Goal: Task Accomplishment & Management: Manage account settings

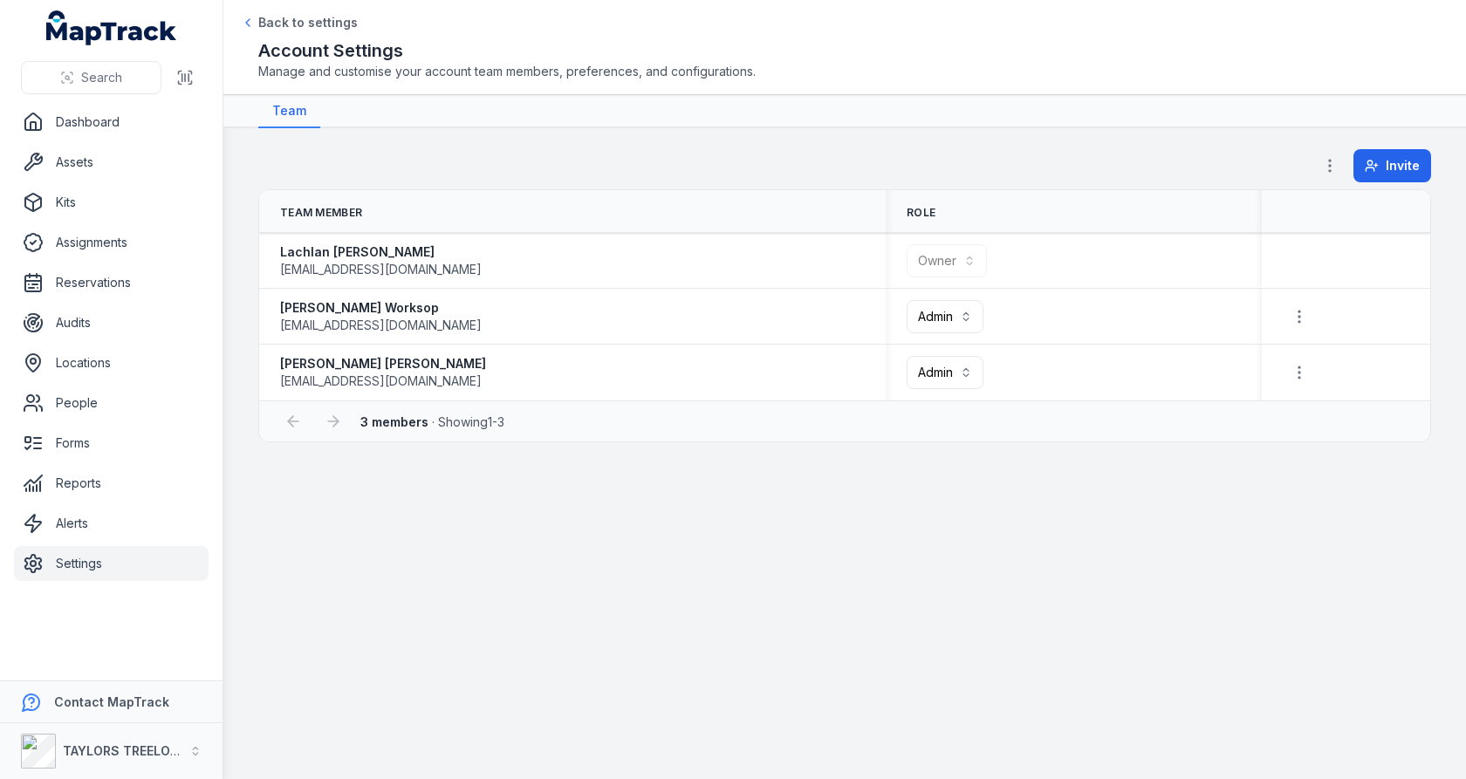
click at [792, 387] on div "[PERSON_NAME] [EMAIL_ADDRESS][DOMAIN_NAME]" at bounding box center [572, 372] width 585 height 35
click at [792, 386] on div "[PERSON_NAME] [EMAIL_ADDRESS][DOMAIN_NAME]" at bounding box center [572, 372] width 585 height 35
click at [713, 377] on div "[PERSON_NAME] [EMAIL_ADDRESS][DOMAIN_NAME]" at bounding box center [572, 372] width 585 height 35
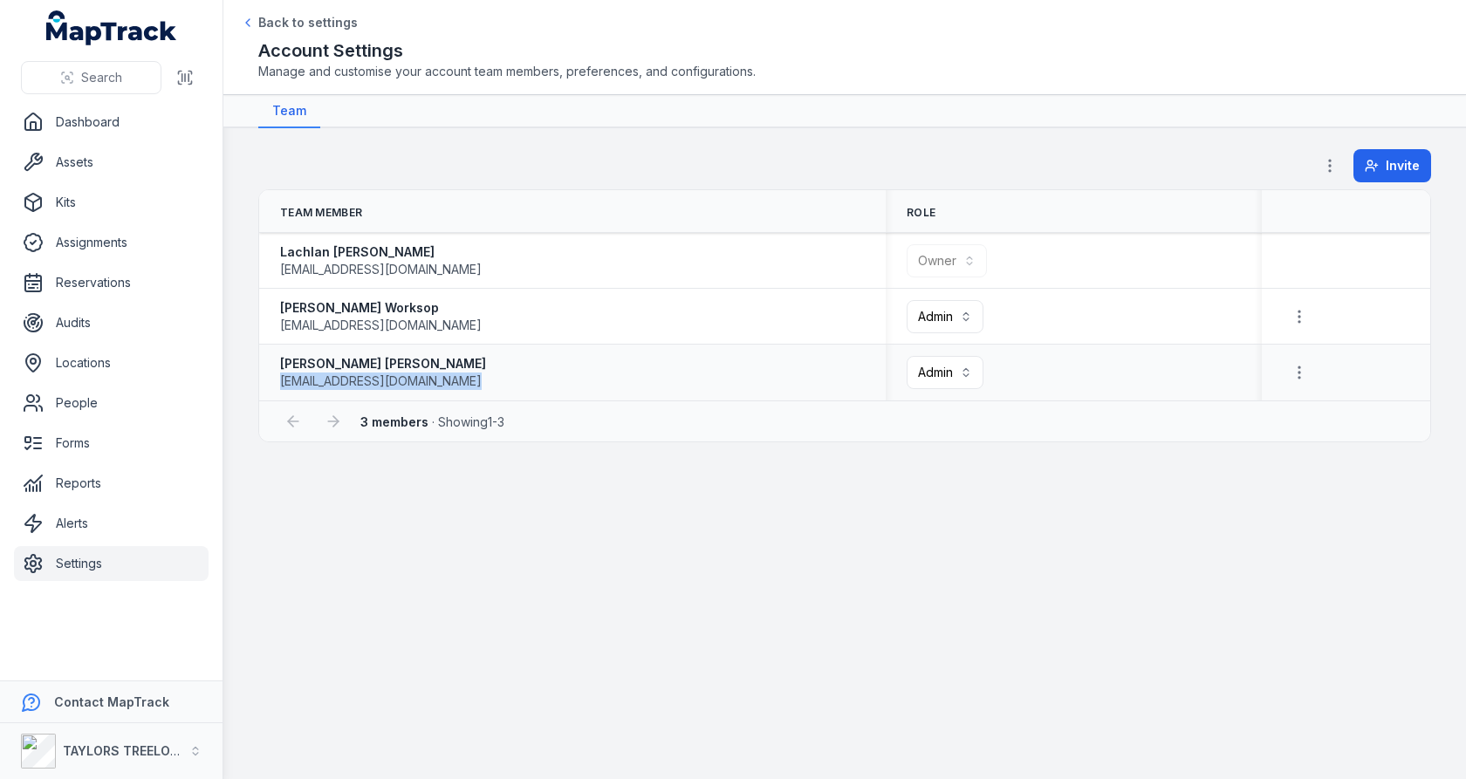
click at [713, 377] on div "[PERSON_NAME] [EMAIL_ADDRESS][DOMAIN_NAME]" at bounding box center [572, 372] width 585 height 35
click at [753, 305] on div "[PERSON_NAME] Worksop [EMAIL_ADDRESS][DOMAIN_NAME]" at bounding box center [572, 316] width 585 height 35
click at [158, 734] on div "TAYLORS TREELOPPING" at bounding box center [101, 751] width 161 height 35
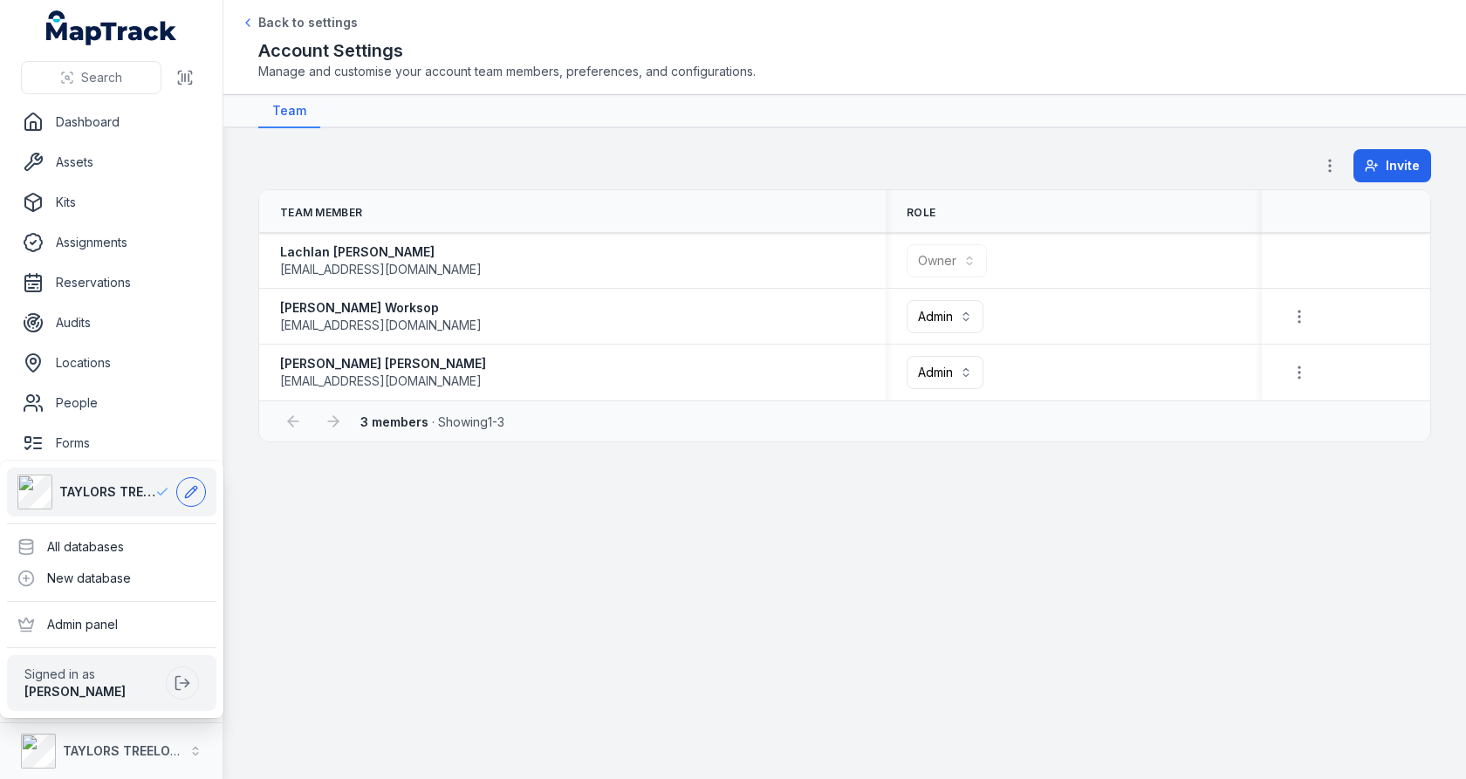
click at [187, 489] on icon at bounding box center [191, 492] width 14 height 14
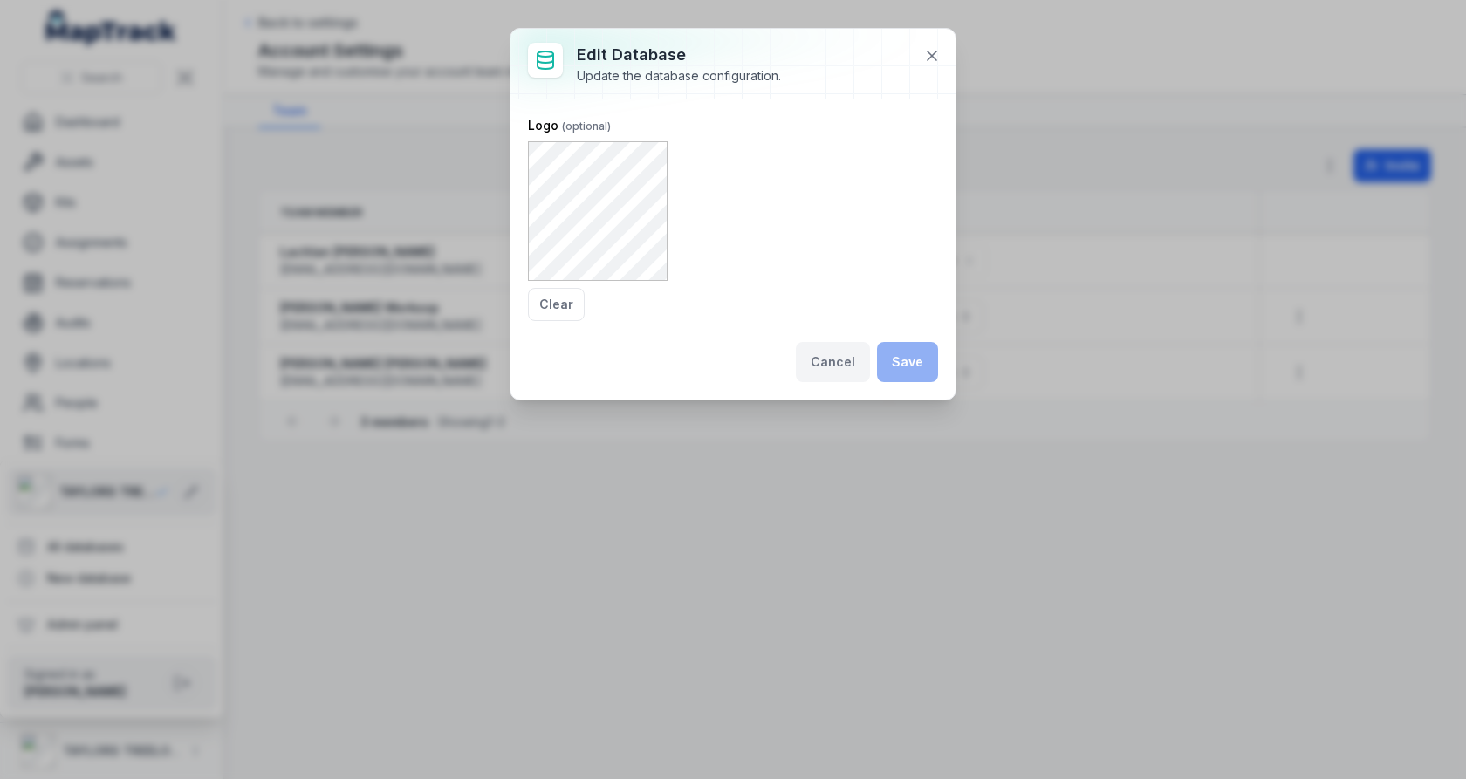
click at [834, 373] on button "Cancel" at bounding box center [833, 362] width 74 height 40
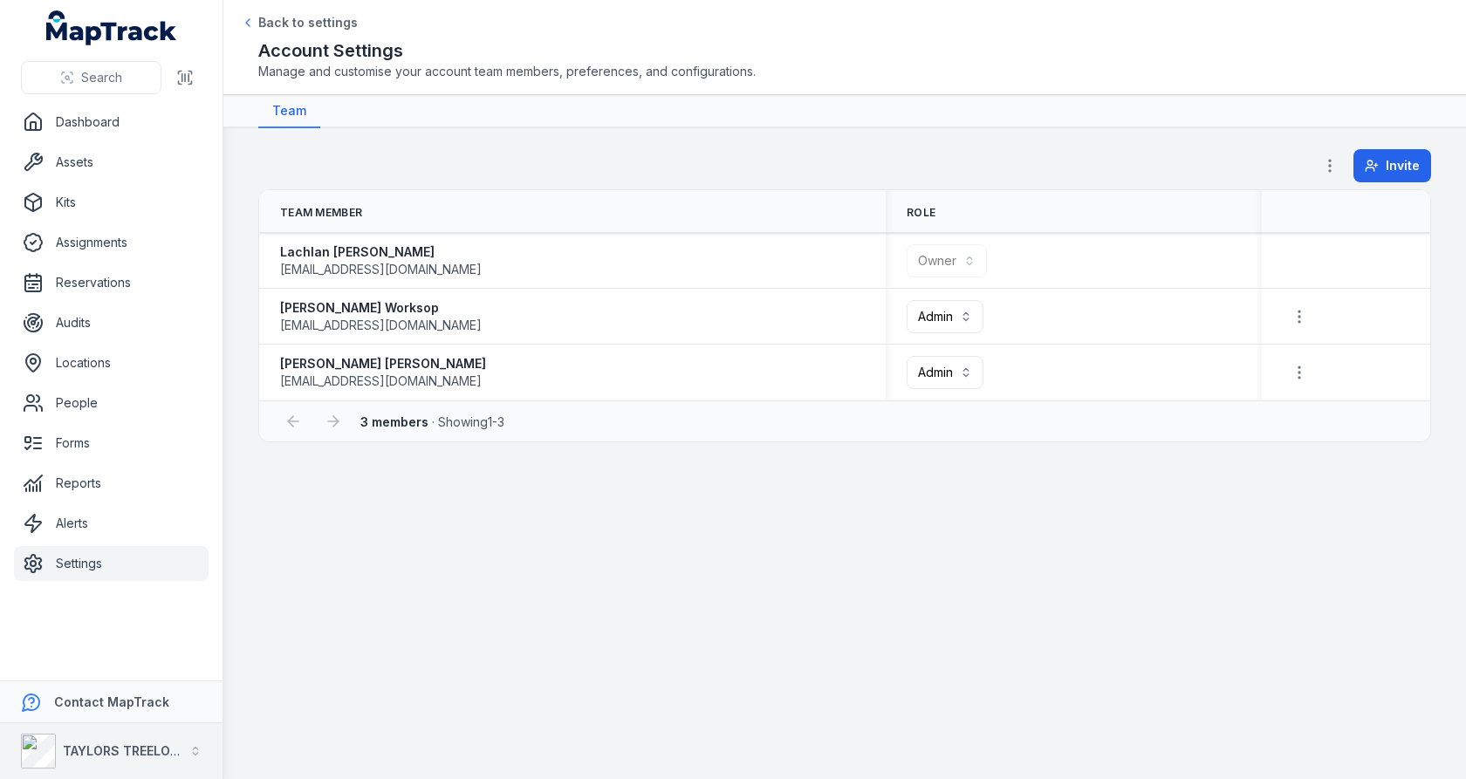
click at [134, 738] on div "TAYLORS TREELOPPING" at bounding box center [101, 751] width 161 height 35
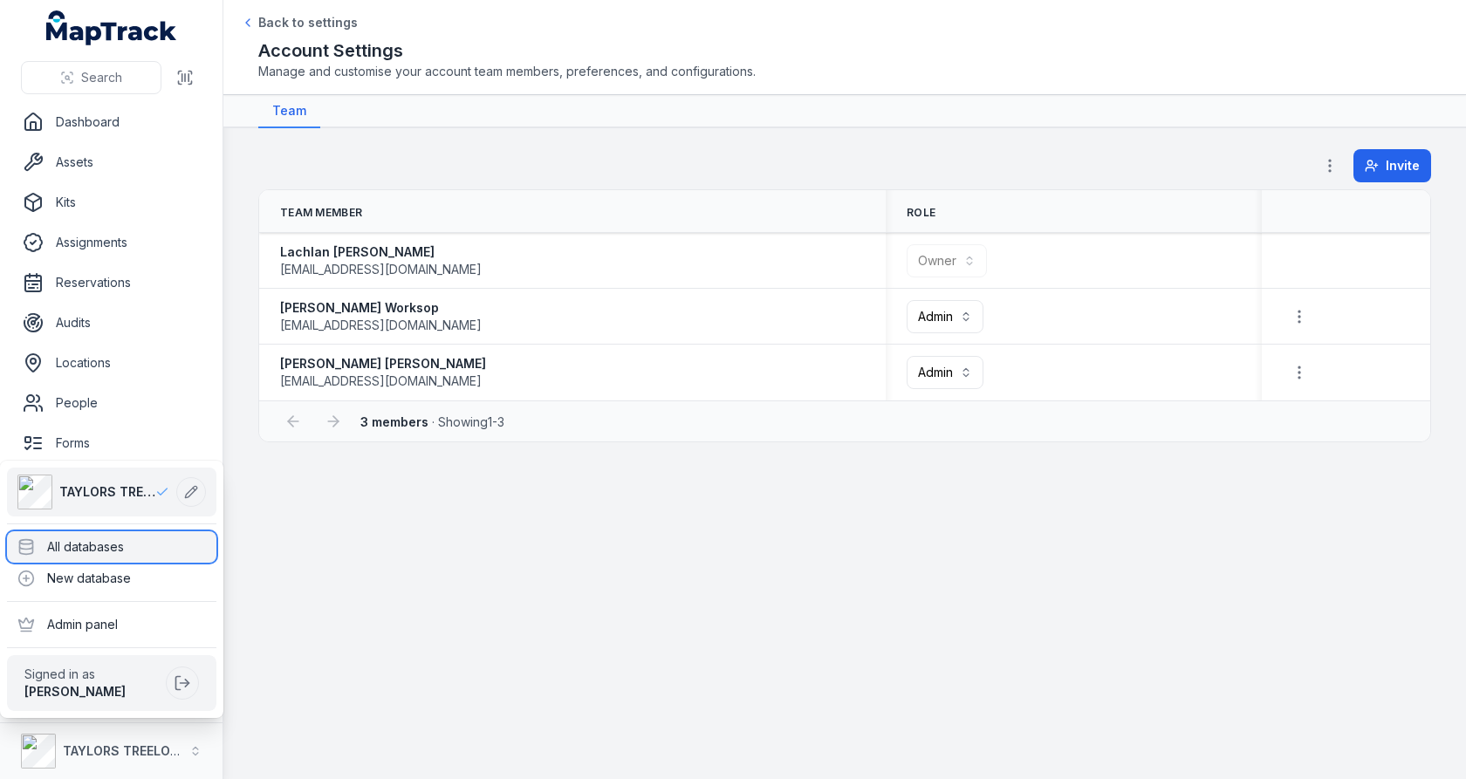
click at [154, 554] on div "All databases" at bounding box center [111, 547] width 209 height 31
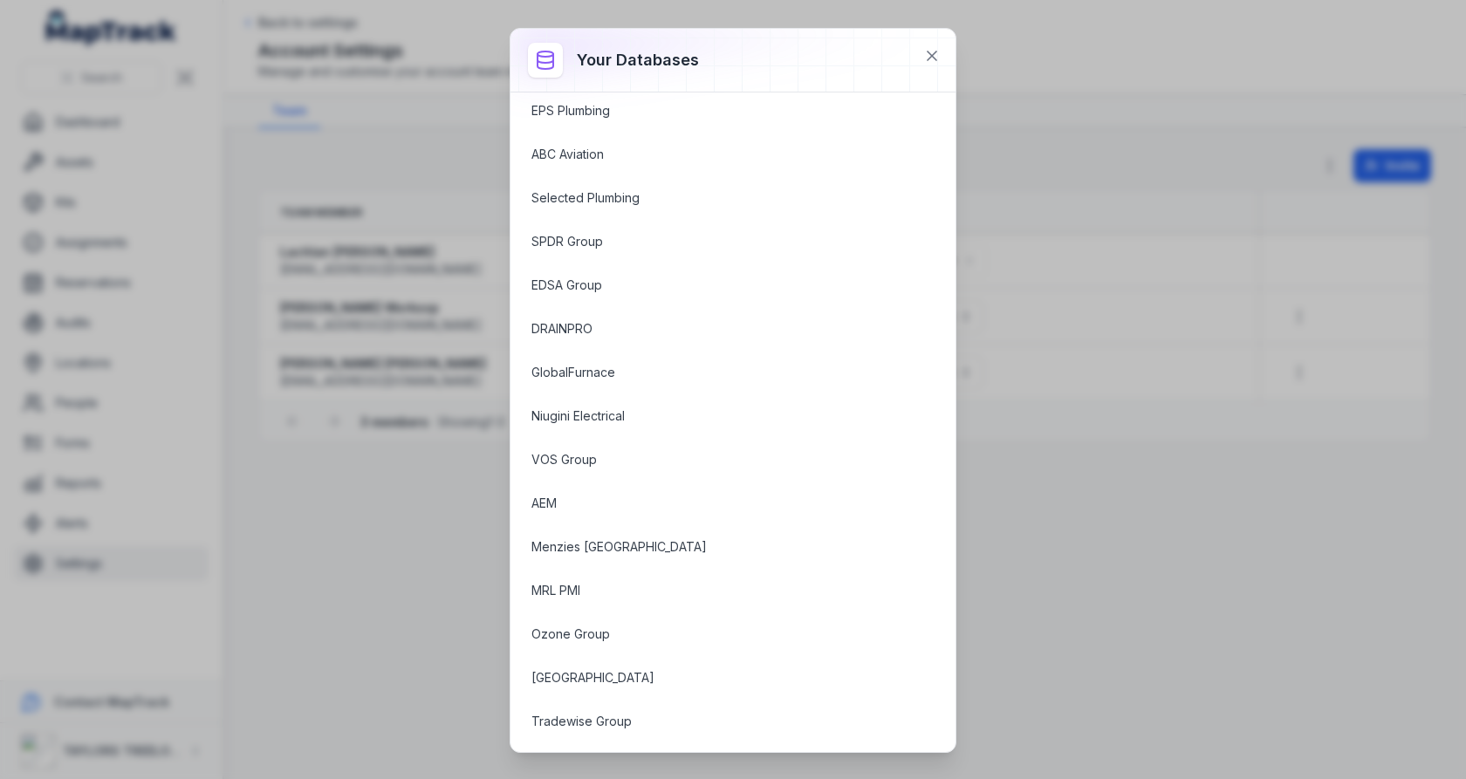
scroll to position [1336, 0]
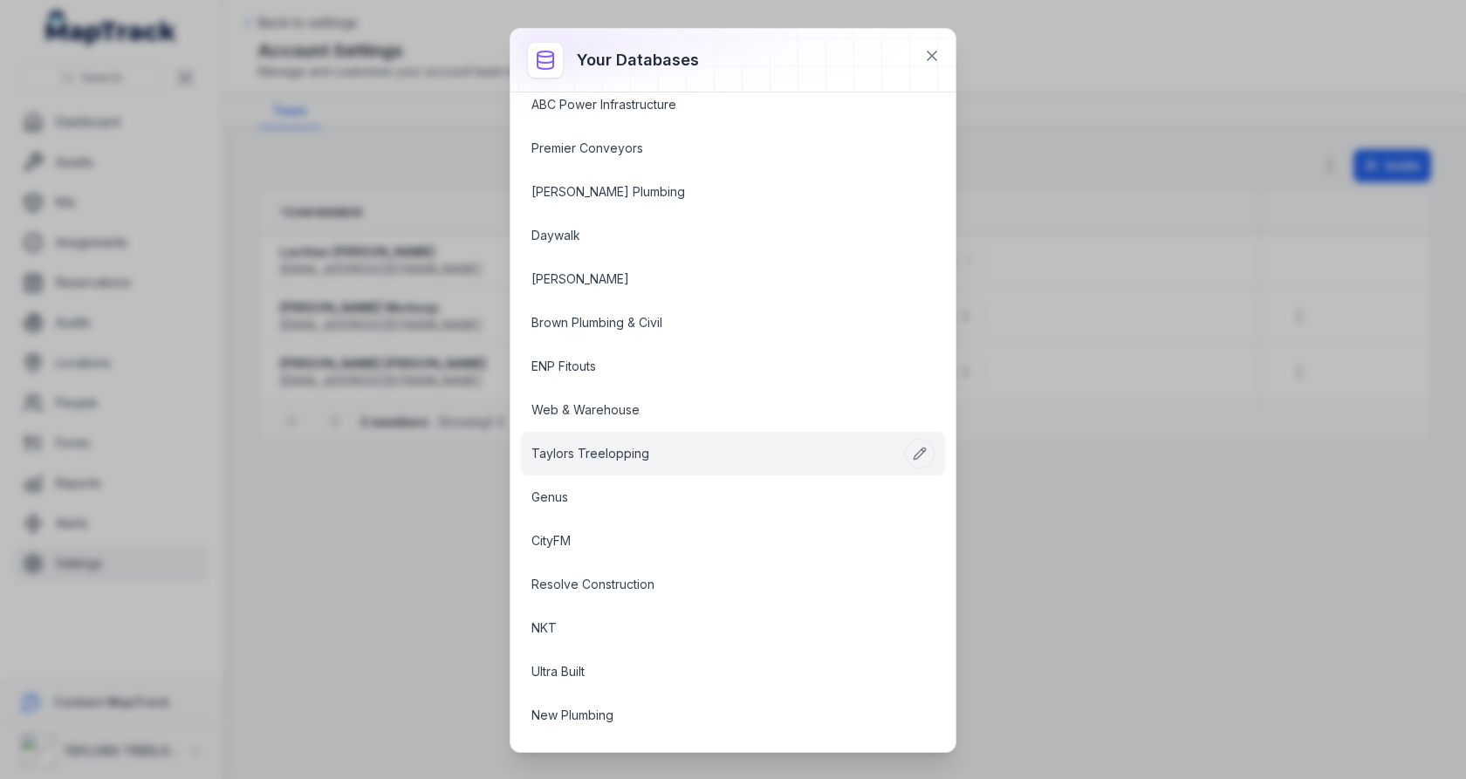
click at [608, 445] on link "Taylors Treelopping" at bounding box center [712, 453] width 361 height 17
